Goal: Use online tool/utility: Utilize a website feature to perform a specific function

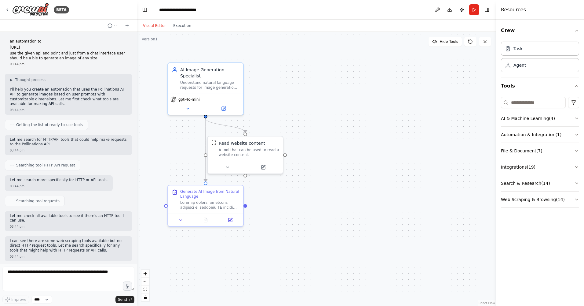
scroll to position [823, 0]
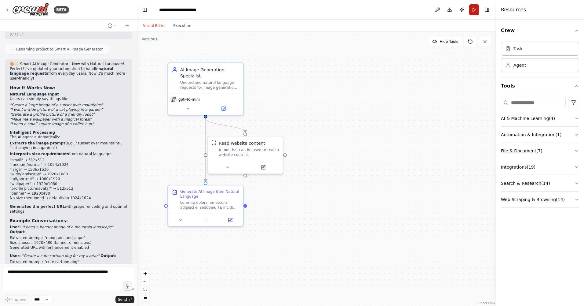
drag, startPoint x: 0, startPoint y: 0, endPoint x: 473, endPoint y: 8, distance: 472.7
click at [473, 8] on button "Run" at bounding box center [475, 9] width 10 height 11
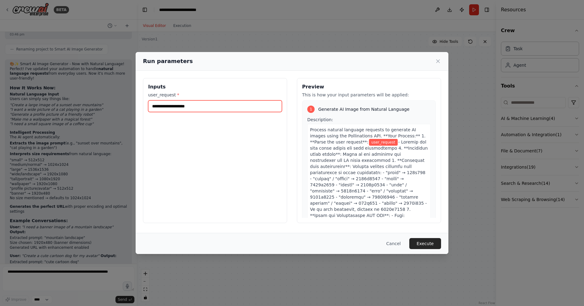
click at [259, 106] on input "user_request *" at bounding box center [215, 106] width 134 height 12
type input "**********"
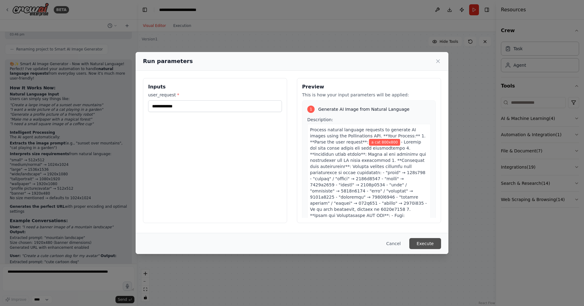
click at [422, 241] on button "Execute" at bounding box center [426, 243] width 32 height 11
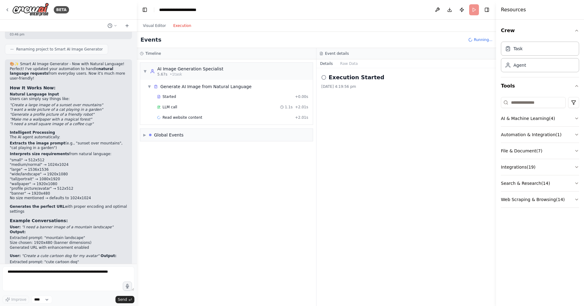
click at [179, 23] on button "Execution" at bounding box center [182, 25] width 25 height 7
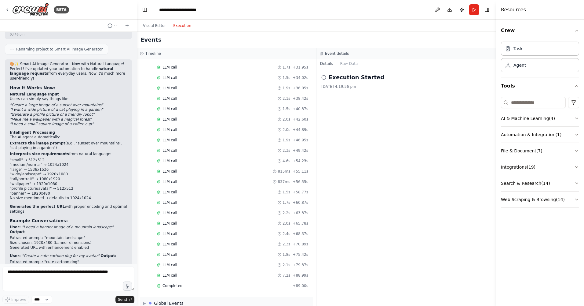
scroll to position [133, 0]
click at [279, 273] on div "Completed" at bounding box center [223, 275] width 133 height 5
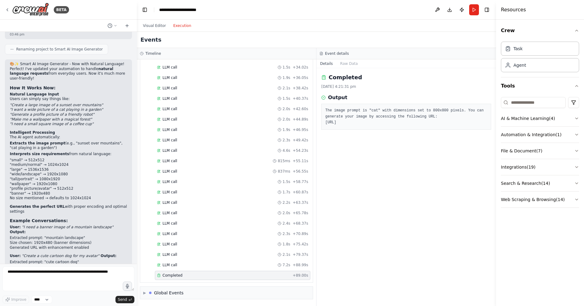
drag, startPoint x: 445, startPoint y: 130, endPoint x: 325, endPoint y: 108, distance: 122.2
click at [325, 108] on div "The image prompt is "cat" with dimensions set to 800x800 pixels. You can genera…" at bounding box center [407, 117] width 170 height 26
drag, startPoint x: 325, startPoint y: 108, endPoint x: 330, endPoint y: 124, distance: 16.5
copy pre "The image prompt is "cat" with dimensions set to 800x800 pixels. You can genera…"
click at [50, 279] on textarea at bounding box center [68, 278] width 132 height 24
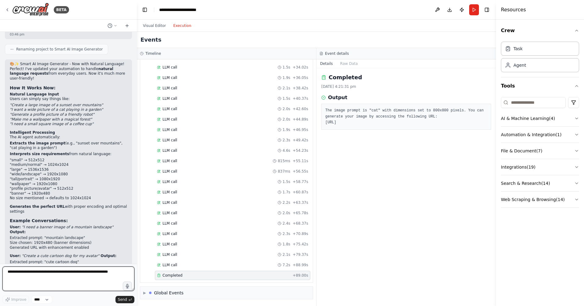
paste textarea "**********"
type textarea "**********"
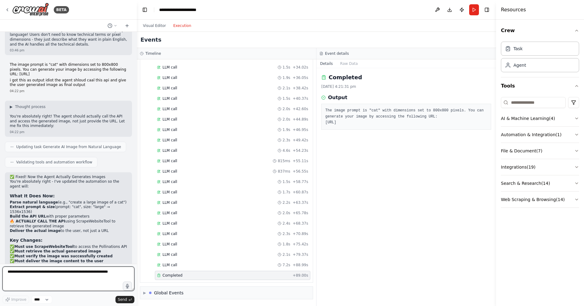
scroll to position [1098, 0]
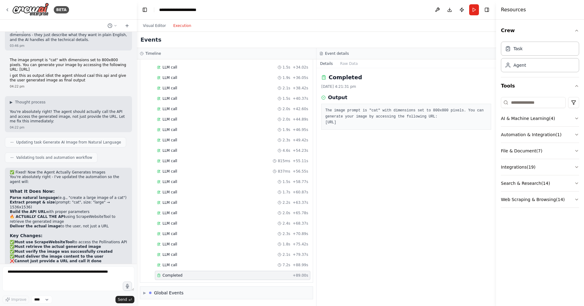
click at [470, 142] on div "Completed [DATE] 4:21:31 pm Output The image prompt is "cat" with dimensions se…" at bounding box center [407, 187] width 180 height 238
click at [474, 9] on button "Run" at bounding box center [475, 9] width 10 height 11
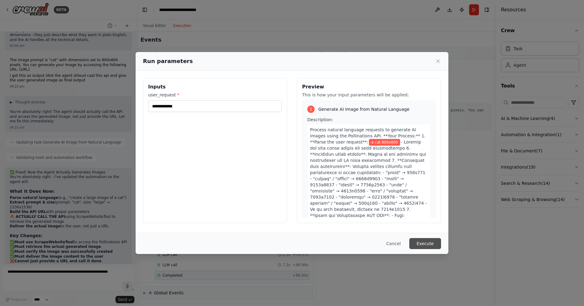
click at [426, 244] on button "Execute" at bounding box center [426, 243] width 32 height 11
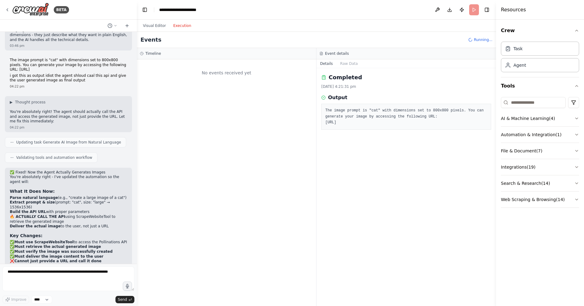
click at [177, 26] on button "Execution" at bounding box center [182, 25] width 25 height 7
click at [254, 175] on div "No events received yet" at bounding box center [226, 182] width 179 height 246
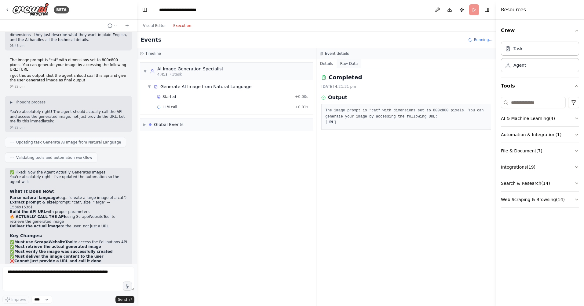
click at [354, 62] on button "Raw Data" at bounding box center [349, 63] width 25 height 9
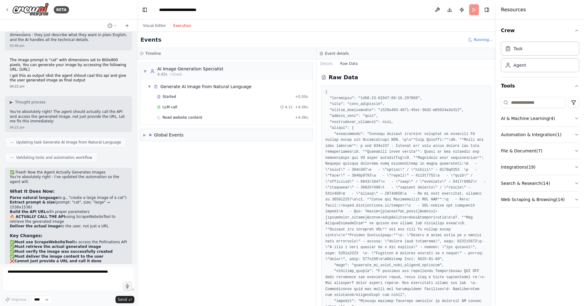
drag, startPoint x: 495, startPoint y: 99, endPoint x: 498, endPoint y: 168, distance: 68.8
click at [498, 168] on div "Resources Crew Task Agent Tools AI & Machine Learning ( 4 ) Automation & Integr…" at bounding box center [540, 153] width 88 height 306
drag, startPoint x: 495, startPoint y: 124, endPoint x: 496, endPoint y: 179, distance: 55.6
click at [496, 179] on button "Toggle Sidebar" at bounding box center [496, 153] width 5 height 306
click at [321, 62] on button "Details" at bounding box center [327, 63] width 20 height 9
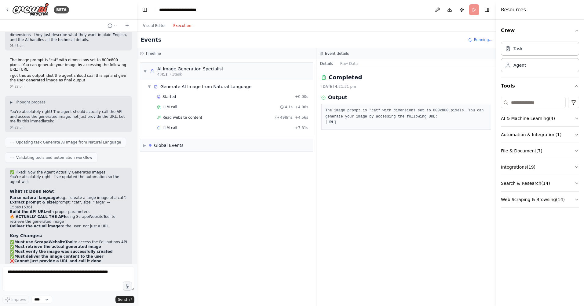
click at [412, 177] on div "Completed [DATE] 4:21:31 pm Output The image prompt is "cat" with dimensions se…" at bounding box center [407, 187] width 180 height 238
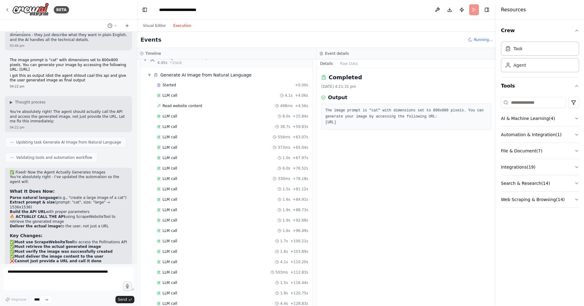
scroll to position [4, 0]
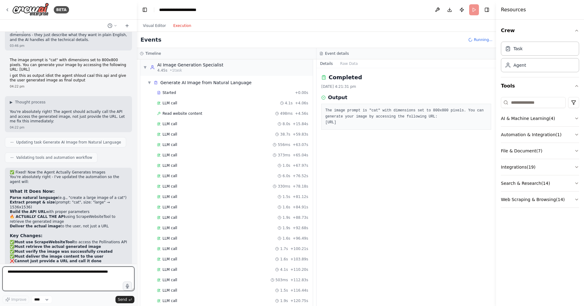
click at [65, 275] on textarea at bounding box center [68, 278] width 132 height 24
click at [346, 61] on button "Raw Data" at bounding box center [349, 63] width 25 height 9
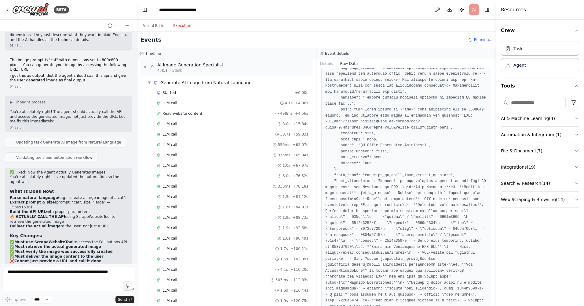
scroll to position [669, 0]
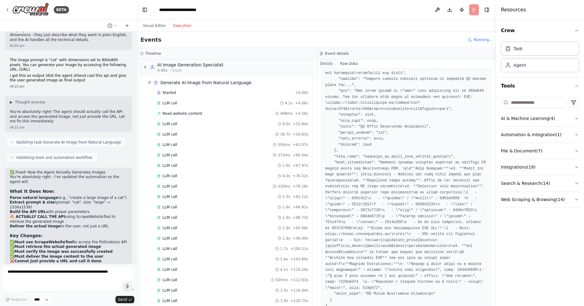
click at [324, 63] on button "Details" at bounding box center [327, 63] width 20 height 9
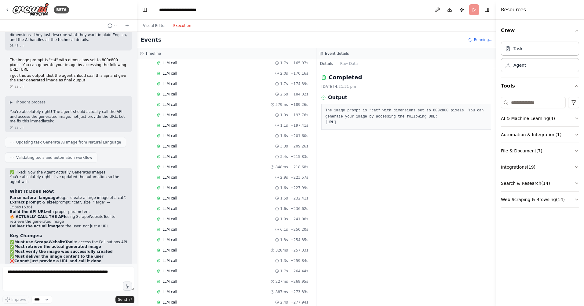
scroll to position [372, 0]
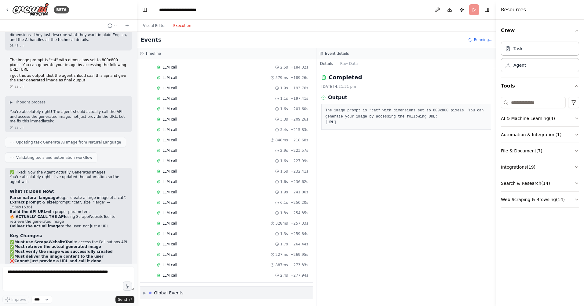
click at [173, 294] on div "Global Events" at bounding box center [169, 292] width 30 height 6
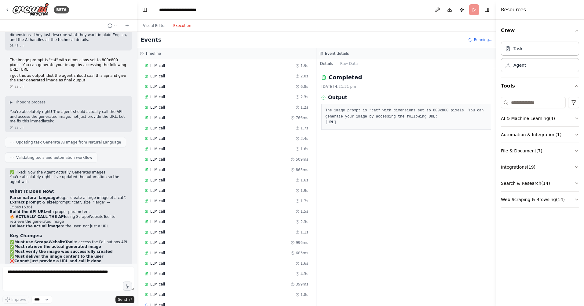
scroll to position [916, 0]
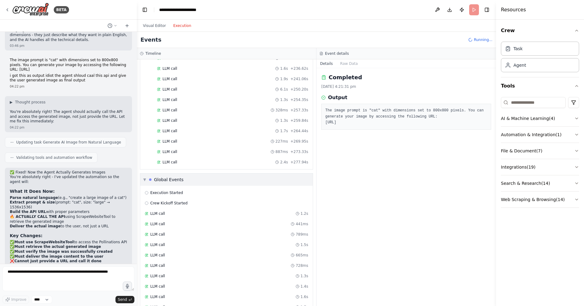
click at [186, 178] on div "▼ Global Events" at bounding box center [226, 179] width 173 height 12
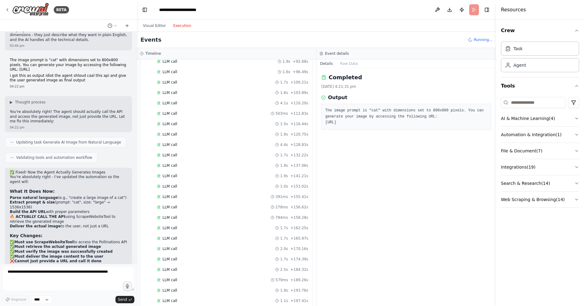
scroll to position [0, 0]
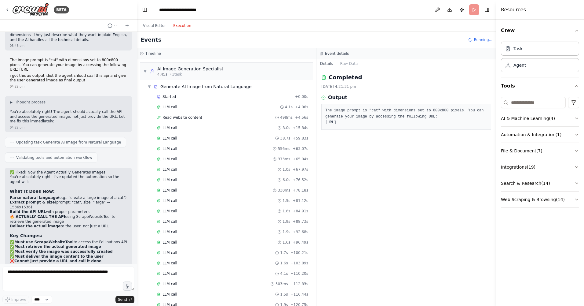
drag, startPoint x: 312, startPoint y: 78, endPoint x: 310, endPoint y: 164, distance: 85.3
click at [310, 164] on div "▼ AI Image Generation Specialist 4.45s • 1 task ▼ Generate AI Image from Natura…" at bounding box center [226, 182] width 179 height 246
drag, startPoint x: 310, startPoint y: 164, endPoint x: 249, endPoint y: 171, distance: 62.3
click at [226, 182] on div "LLM call 6.0s + 76.52s" at bounding box center [233, 179] width 156 height 9
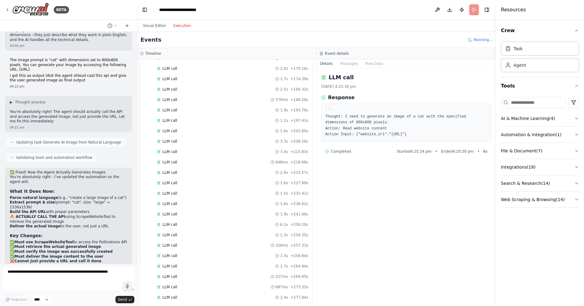
scroll to position [383, 0]
click at [463, 11] on button "Publish" at bounding box center [462, 9] width 10 height 11
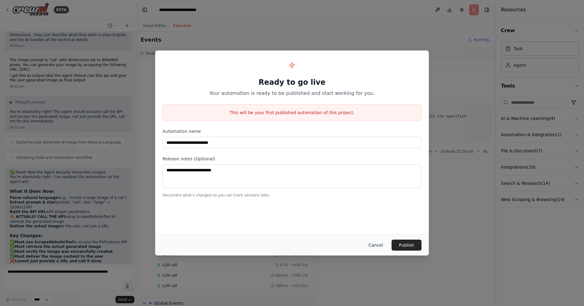
click at [372, 241] on button "Cancel" at bounding box center [376, 244] width 24 height 11
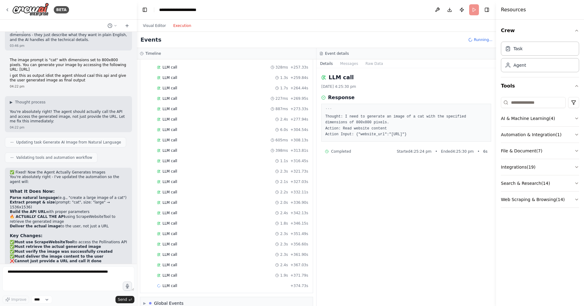
scroll to position [539, 0]
